Goal: Transaction & Acquisition: Purchase product/service

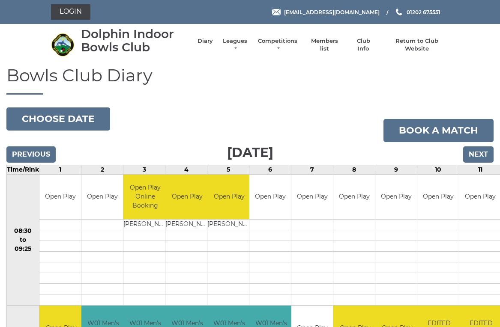
scroll to position [3, 0]
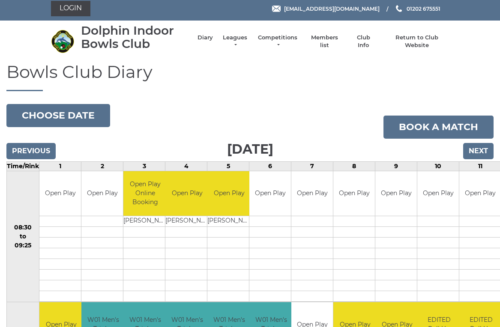
click at [66, 8] on link "Login" at bounding box center [70, 8] width 39 height 15
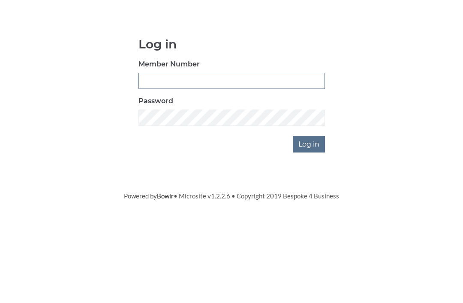
type input "2456"
click at [309, 203] on input "Log in" at bounding box center [309, 211] width 32 height 16
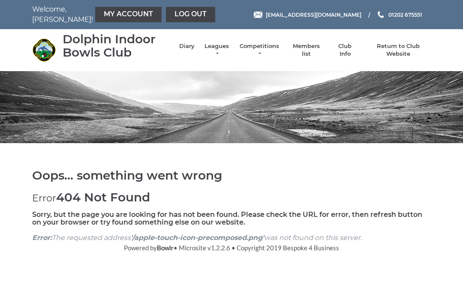
click at [102, 15] on link "My Account" at bounding box center [128, 14] width 66 height 15
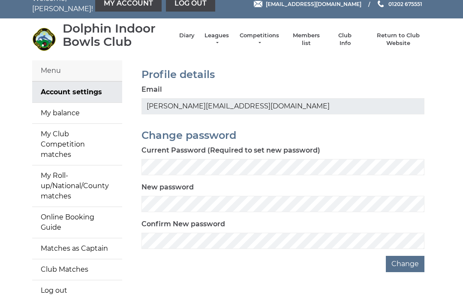
scroll to position [14, 0]
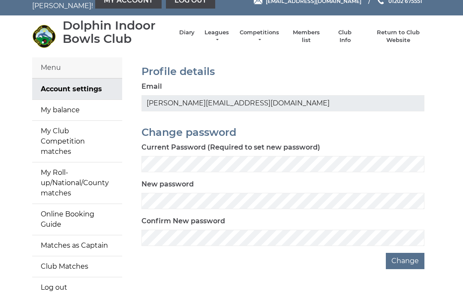
click at [53, 109] on link "My balance" at bounding box center [77, 110] width 90 height 21
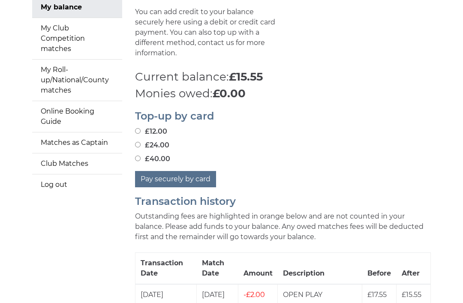
scroll to position [117, 0]
click at [139, 142] on input "£24.00" at bounding box center [138, 145] width 6 height 6
radio input "true"
click at [147, 171] on button "Pay securely by card" at bounding box center [175, 179] width 81 height 16
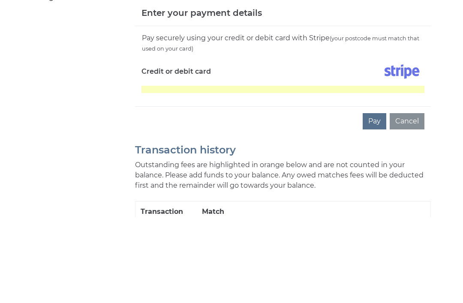
scroll to position [304, 0]
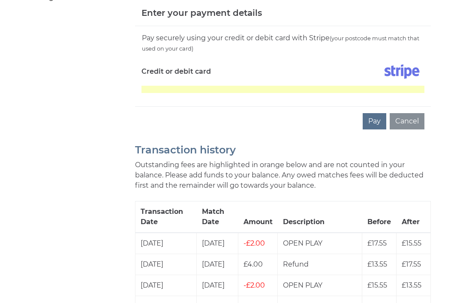
click at [377, 113] on button "Pay" at bounding box center [375, 121] width 24 height 16
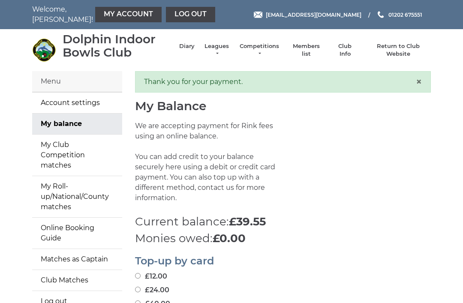
click at [189, 50] on link "Diary" at bounding box center [186, 46] width 15 height 8
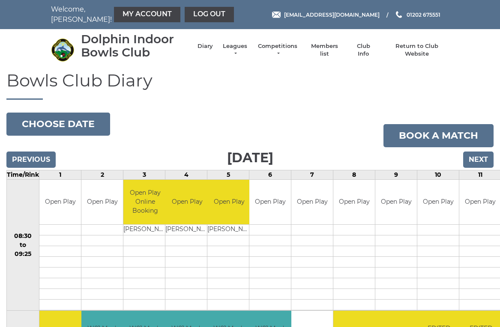
scroll to position [3, 0]
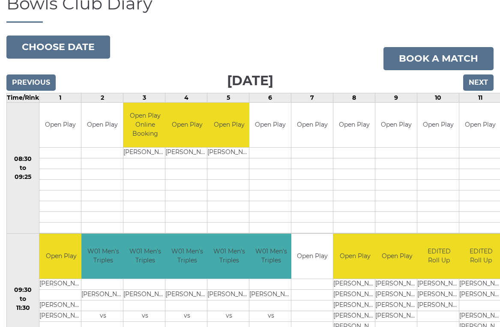
click at [482, 79] on input "Next" at bounding box center [478, 83] width 30 height 16
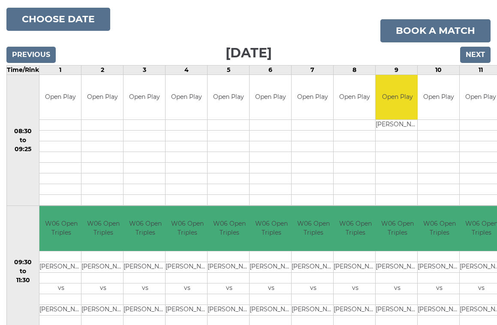
click at [476, 48] on input "Next" at bounding box center [475, 55] width 30 height 16
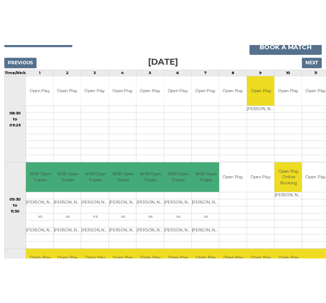
scroll to position [207, 0]
